Goal: Information Seeking & Learning: Check status

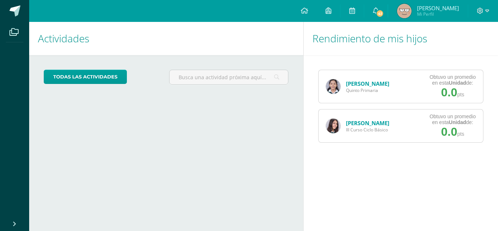
click at [329, 127] on img at bounding box center [333, 126] width 15 height 15
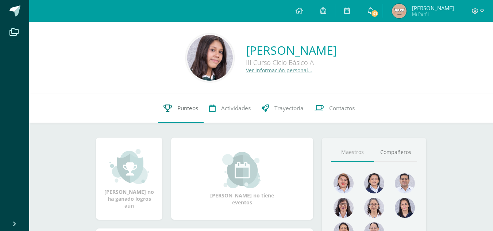
click at [189, 113] on link "Punteos" at bounding box center [181, 108] width 46 height 29
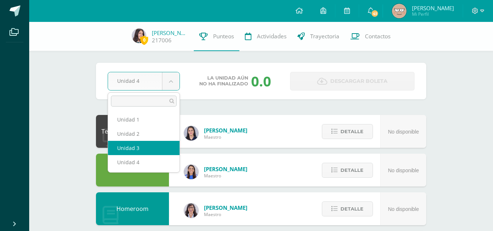
select select "Unidad 3"
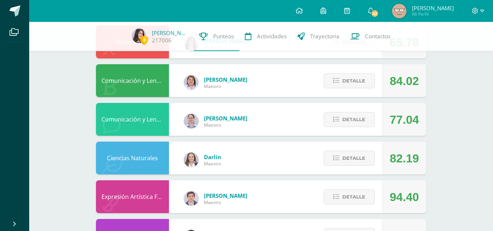
scroll to position [473, 0]
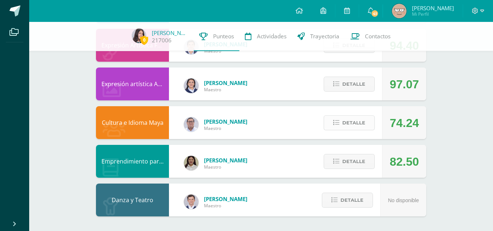
click at [345, 121] on span "Detalle" at bounding box center [353, 122] width 23 height 13
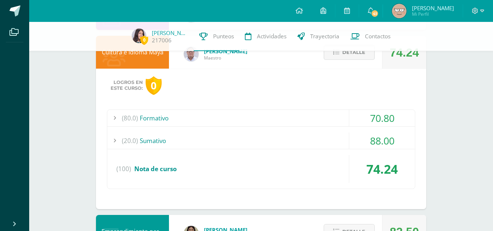
scroll to position [543, 0]
click at [345, 121] on div "(80.0) Formativo" at bounding box center [260, 117] width 307 height 16
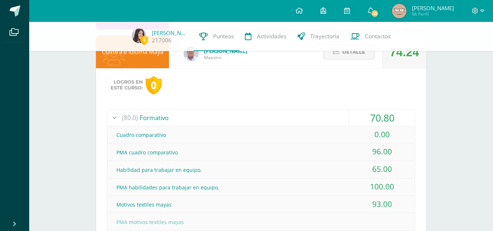
click at [345, 121] on div "(80.0) Formativo" at bounding box center [260, 117] width 307 height 16
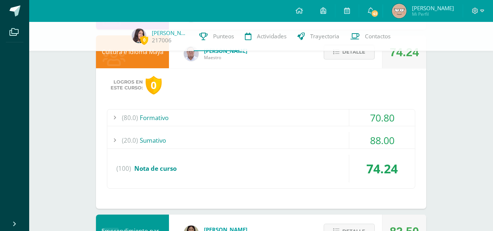
click at [357, 57] on span "Detalle" at bounding box center [353, 51] width 23 height 13
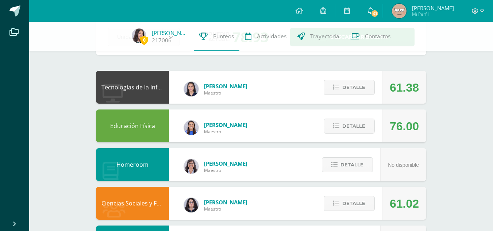
scroll to position [44, 0]
